Goal: Obtain resource: Download file/media

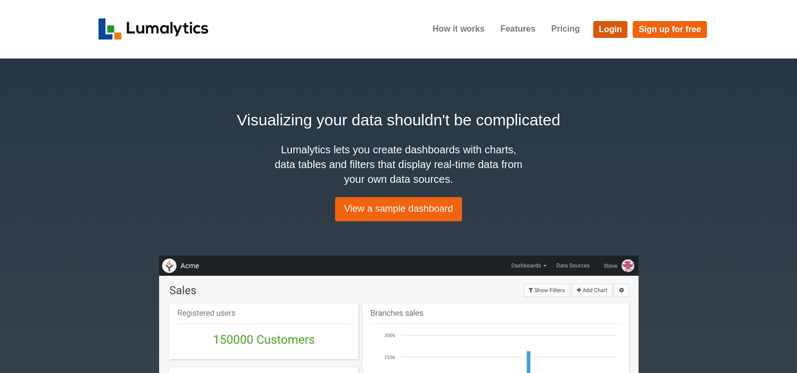
click at [619, 33] on link "Login" at bounding box center [610, 29] width 35 height 17
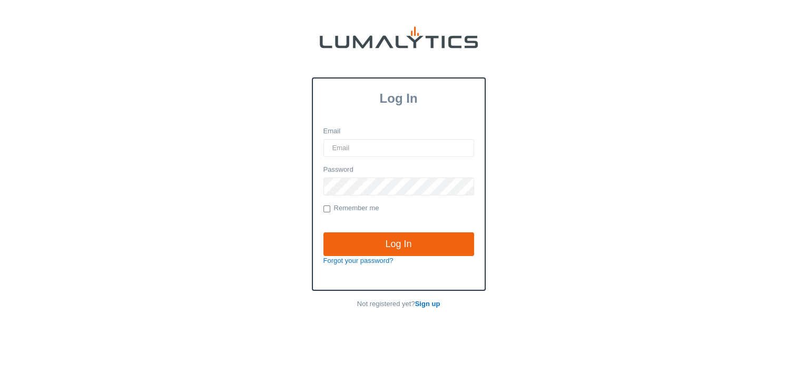
click at [343, 145] on input "Email" at bounding box center [398, 148] width 151 height 18
type input "twheeler@valleytruckparts.com"
click at [323, 232] on input "Log In" at bounding box center [398, 244] width 151 height 24
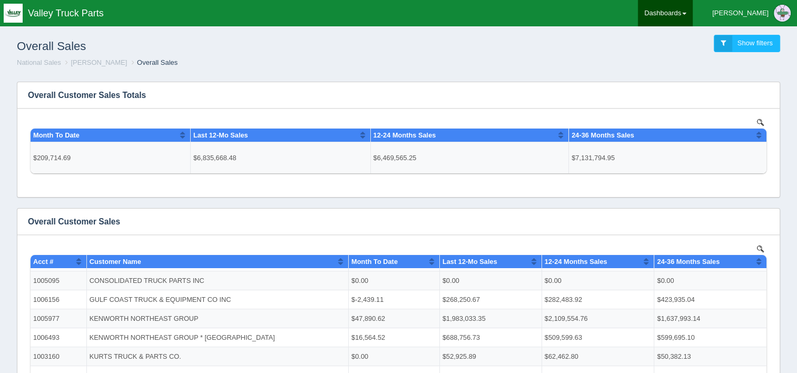
click at [692, 13] on link "Dashboards" at bounding box center [665, 13] width 55 height 26
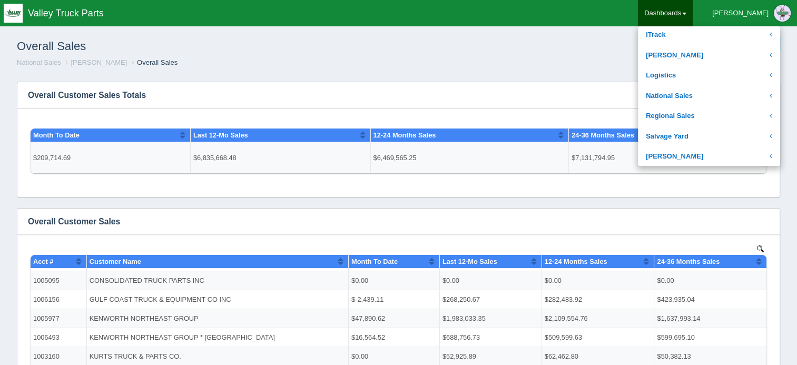
scroll to position [211, 0]
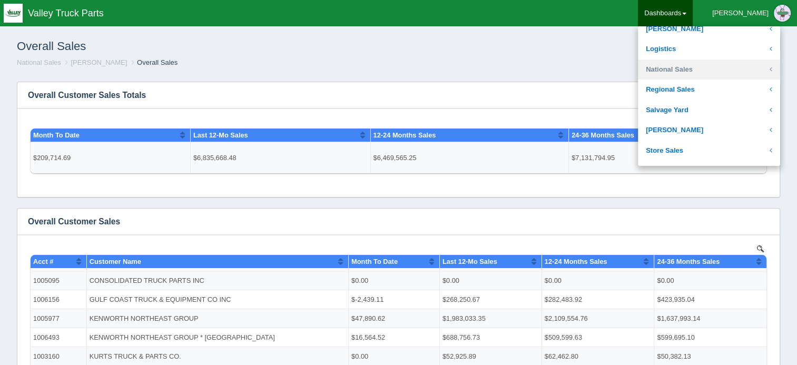
click at [728, 73] on link "National Sales" at bounding box center [709, 69] width 142 height 21
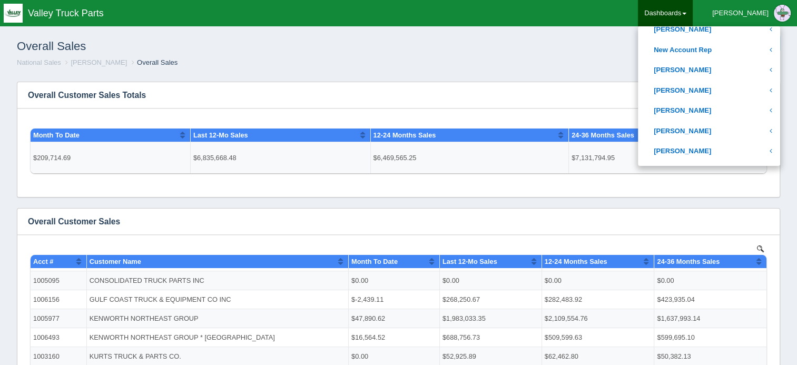
scroll to position [526, 0]
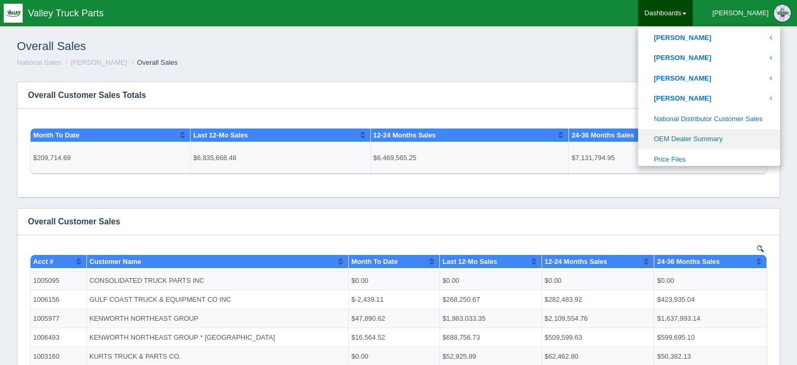
click at [723, 137] on link "OEM Dealer Summary" at bounding box center [709, 139] width 142 height 21
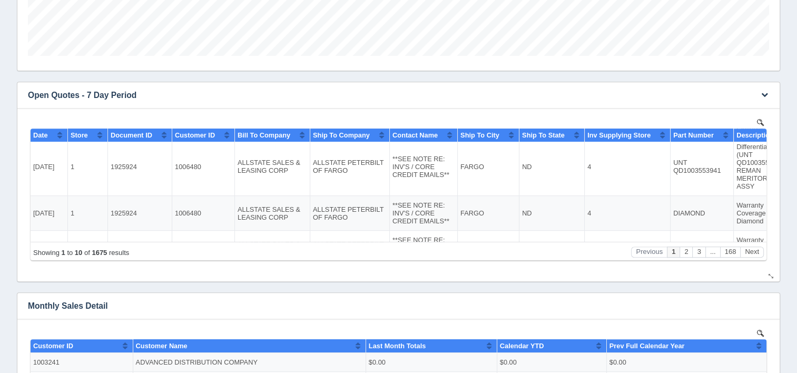
scroll to position [158, 0]
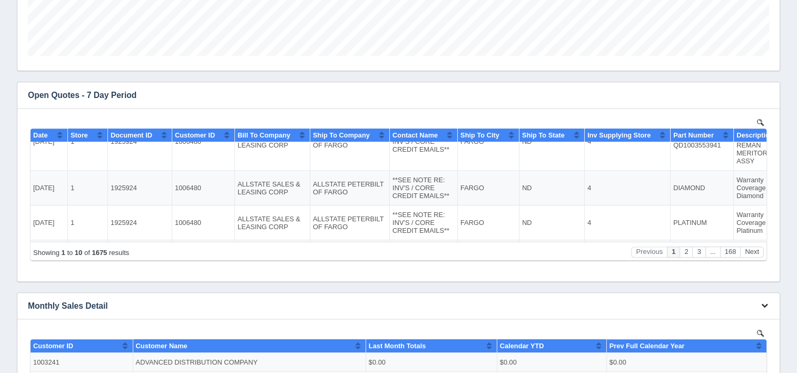
click at [764, 305] on icon "button" at bounding box center [764, 305] width 7 height 7
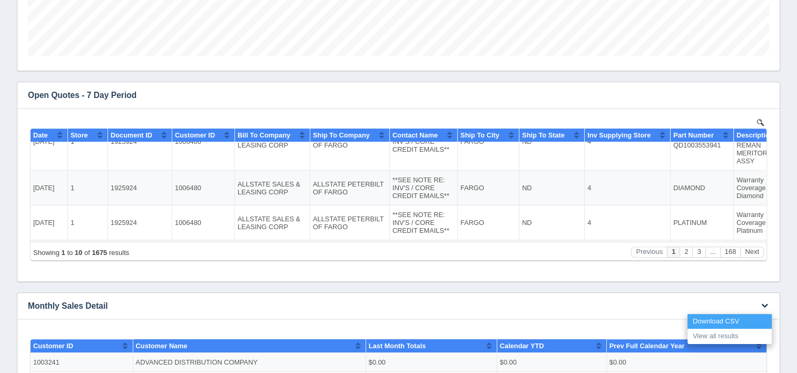
click at [723, 317] on link "Download CSV" at bounding box center [729, 321] width 84 height 15
